Goal: Check status: Check status

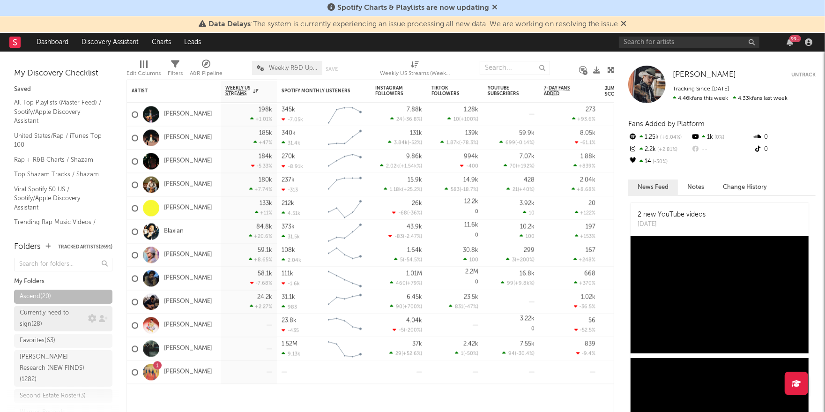
click at [43, 315] on div "Currently need to sign ( 28 )" at bounding box center [53, 318] width 66 height 22
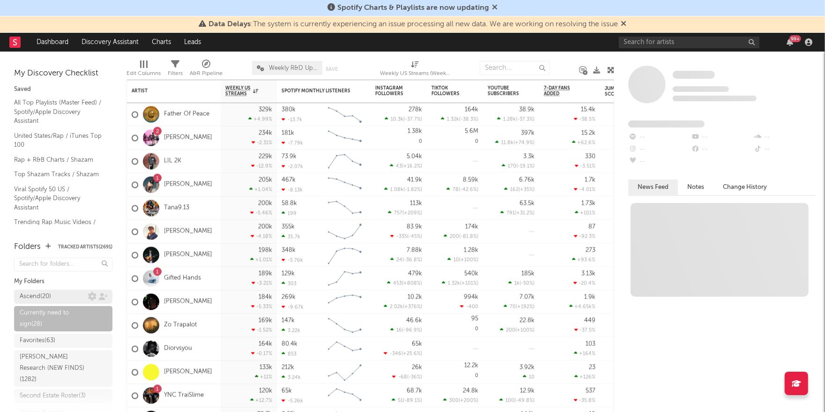
click at [51, 295] on div "Ascend ( 20 )" at bounding box center [35, 296] width 31 height 11
